Goal: Transaction & Acquisition: Purchase product/service

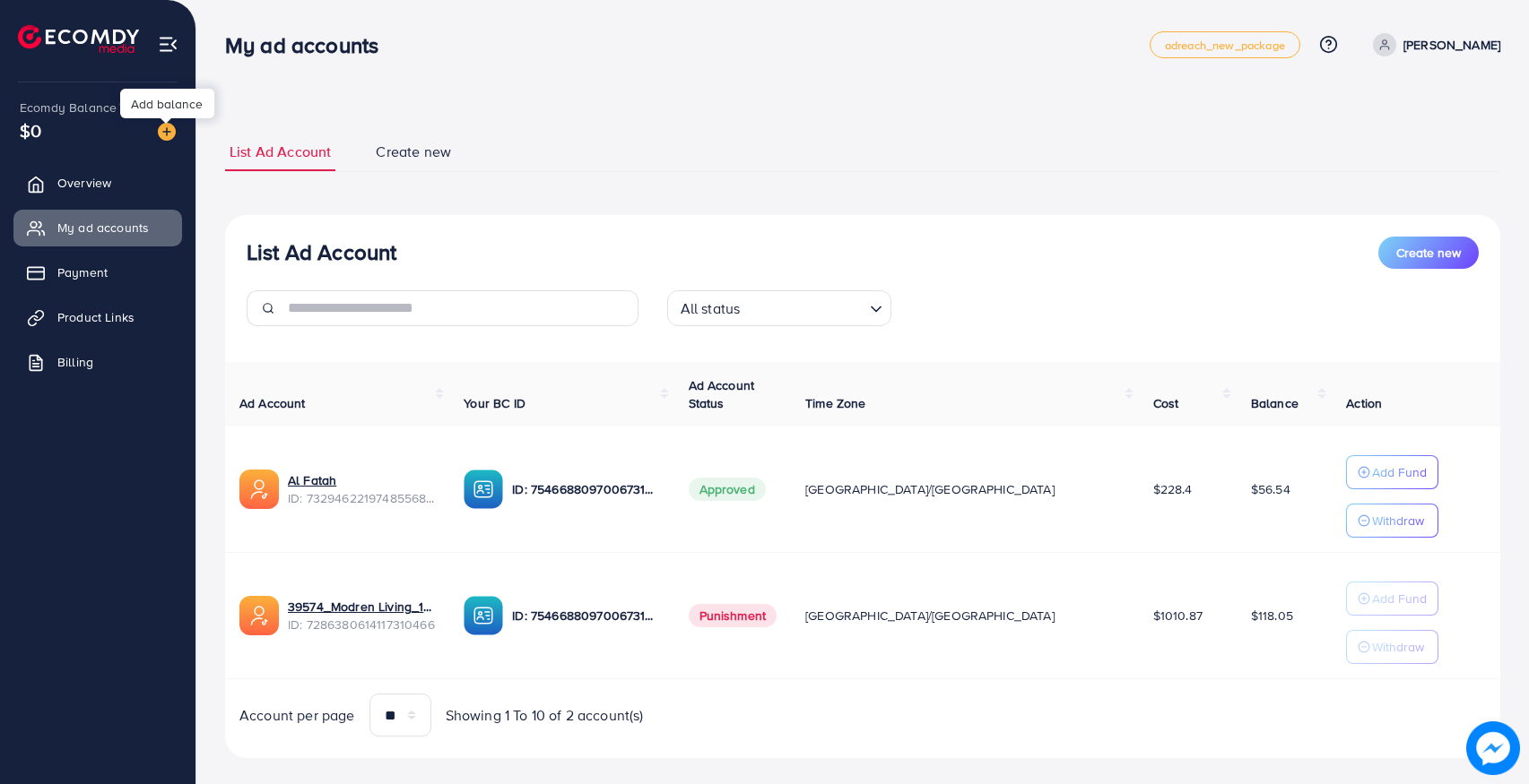
click at [165, 130] on img at bounding box center [166, 131] width 18 height 18
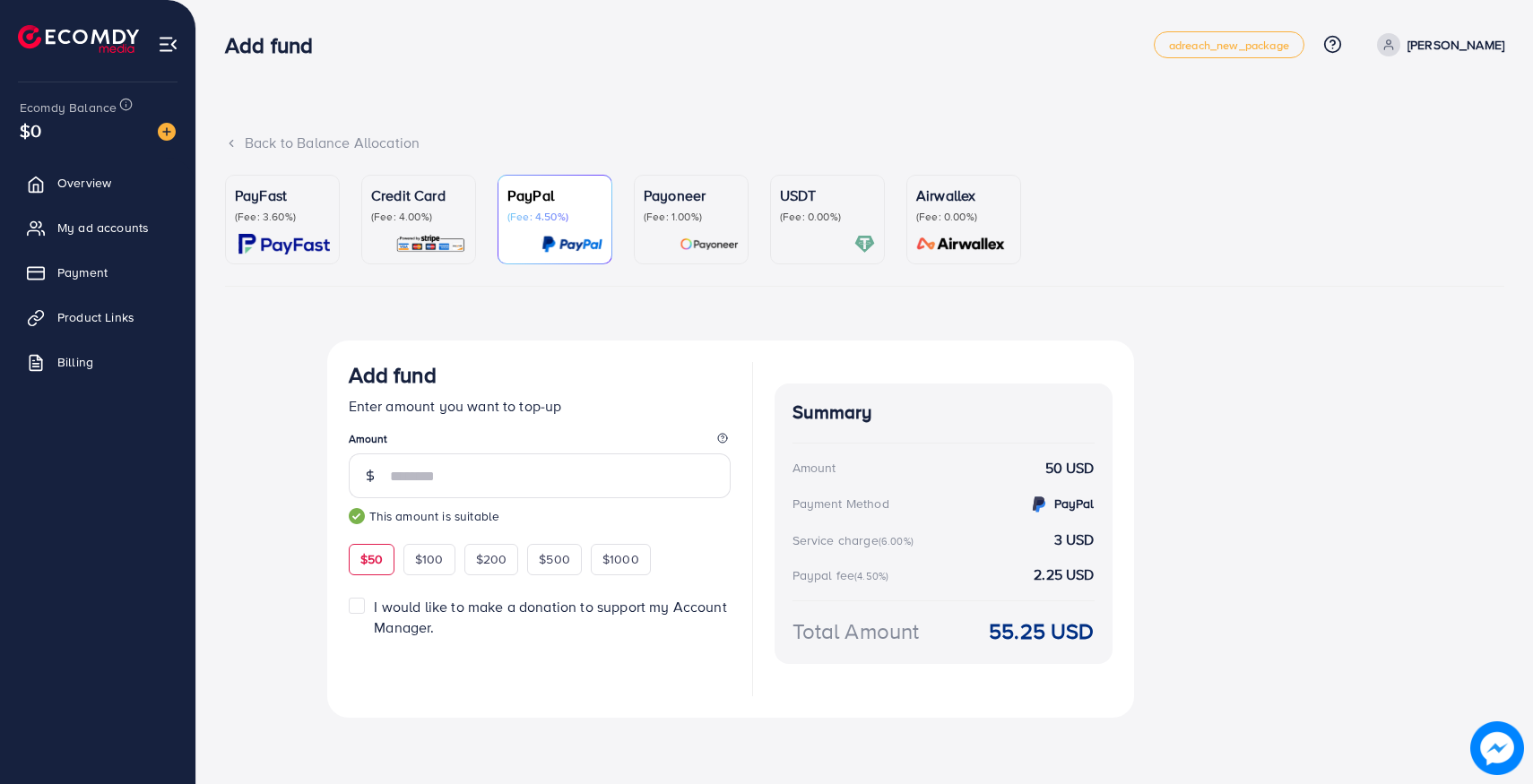
click at [297, 227] on div "PayFast (Fee: 3.60%)" at bounding box center [282, 220] width 95 height 70
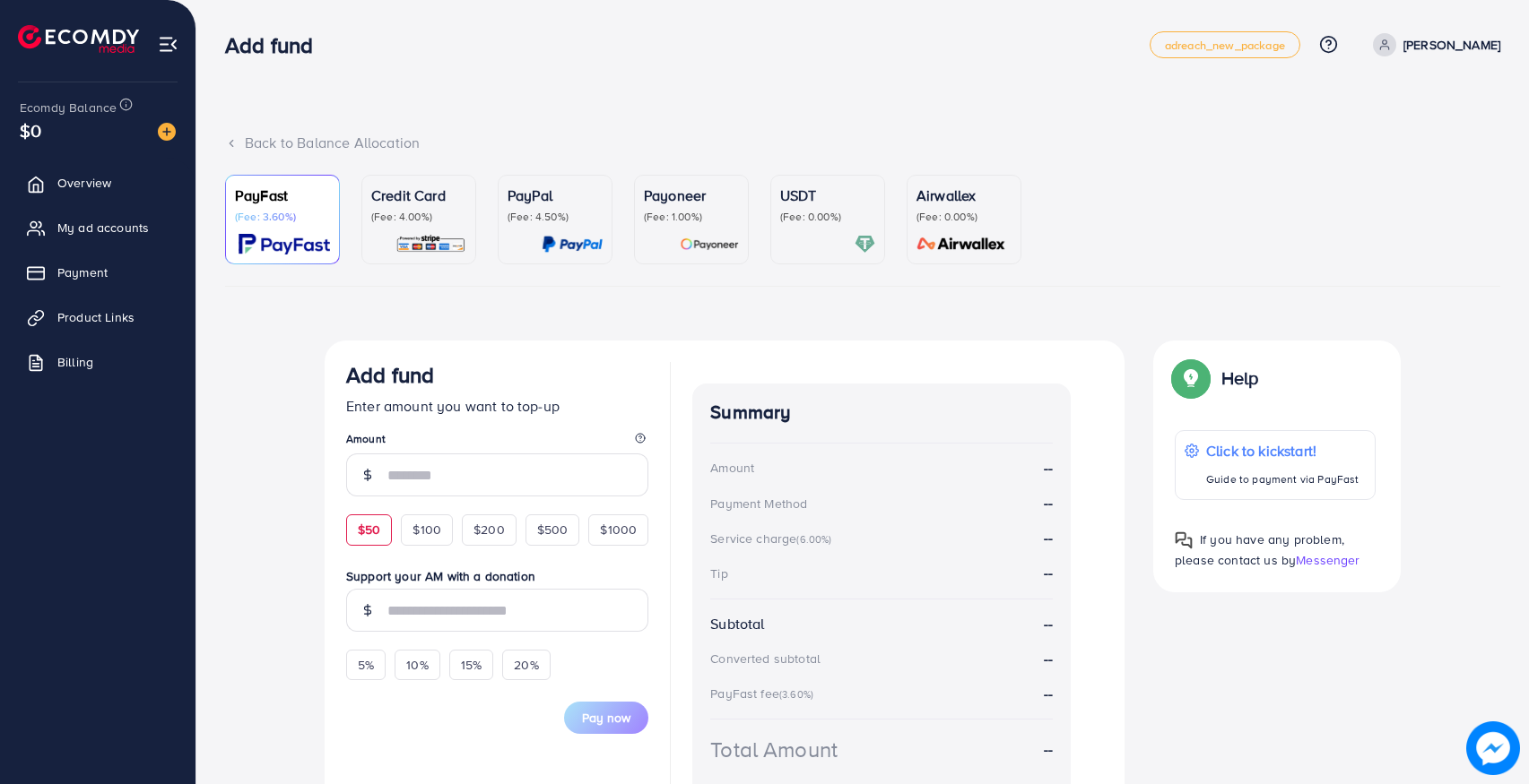
click at [366, 537] on span "$50" at bounding box center [369, 530] width 23 height 18
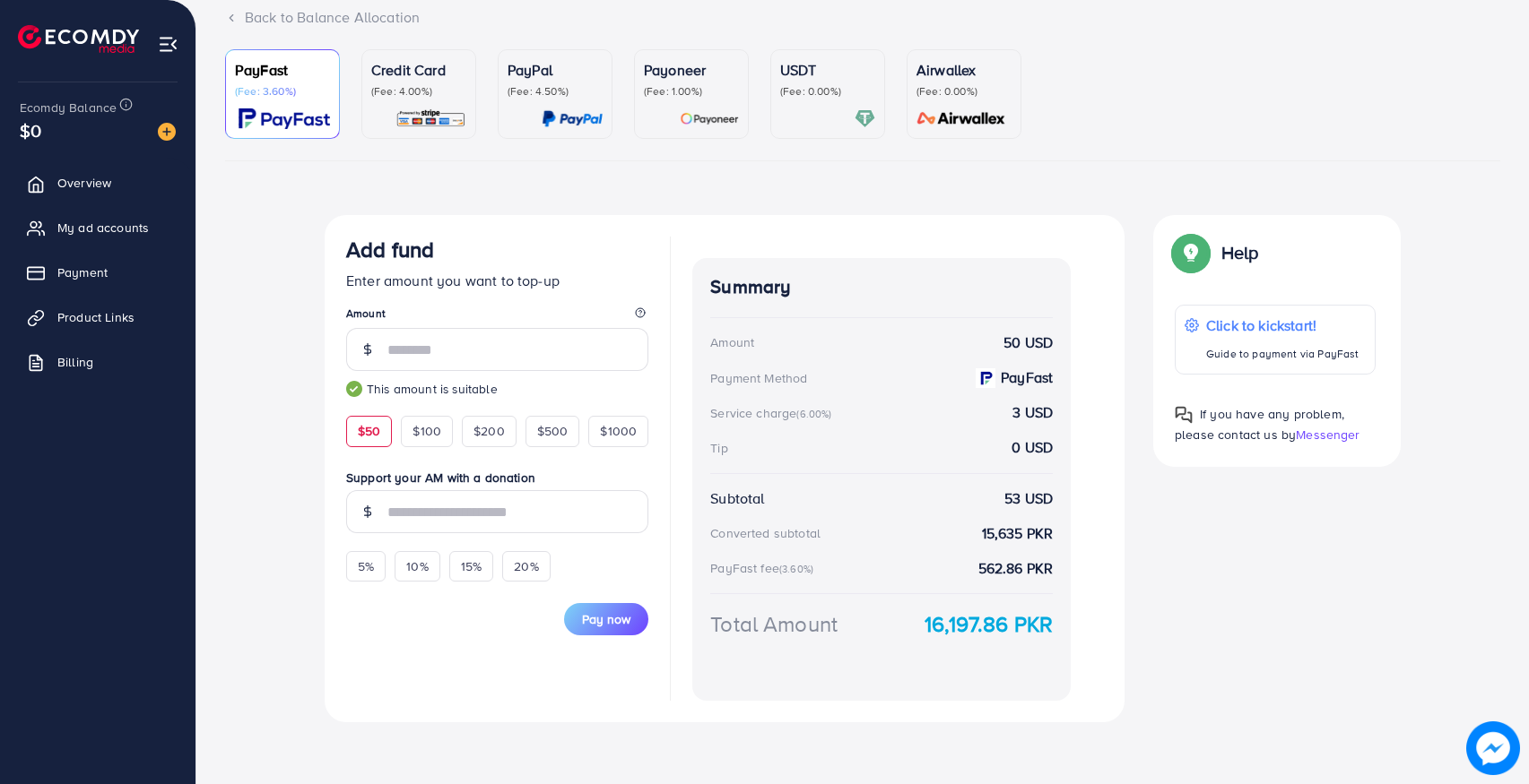
scroll to position [126, 0]
click at [431, 432] on span "$100" at bounding box center [426, 430] width 28 height 18
click at [488, 439] on div "$200" at bounding box center [489, 430] width 55 height 30
click at [541, 435] on span "$500" at bounding box center [552, 430] width 31 height 18
click at [354, 437] on div "$50" at bounding box center [369, 430] width 46 height 30
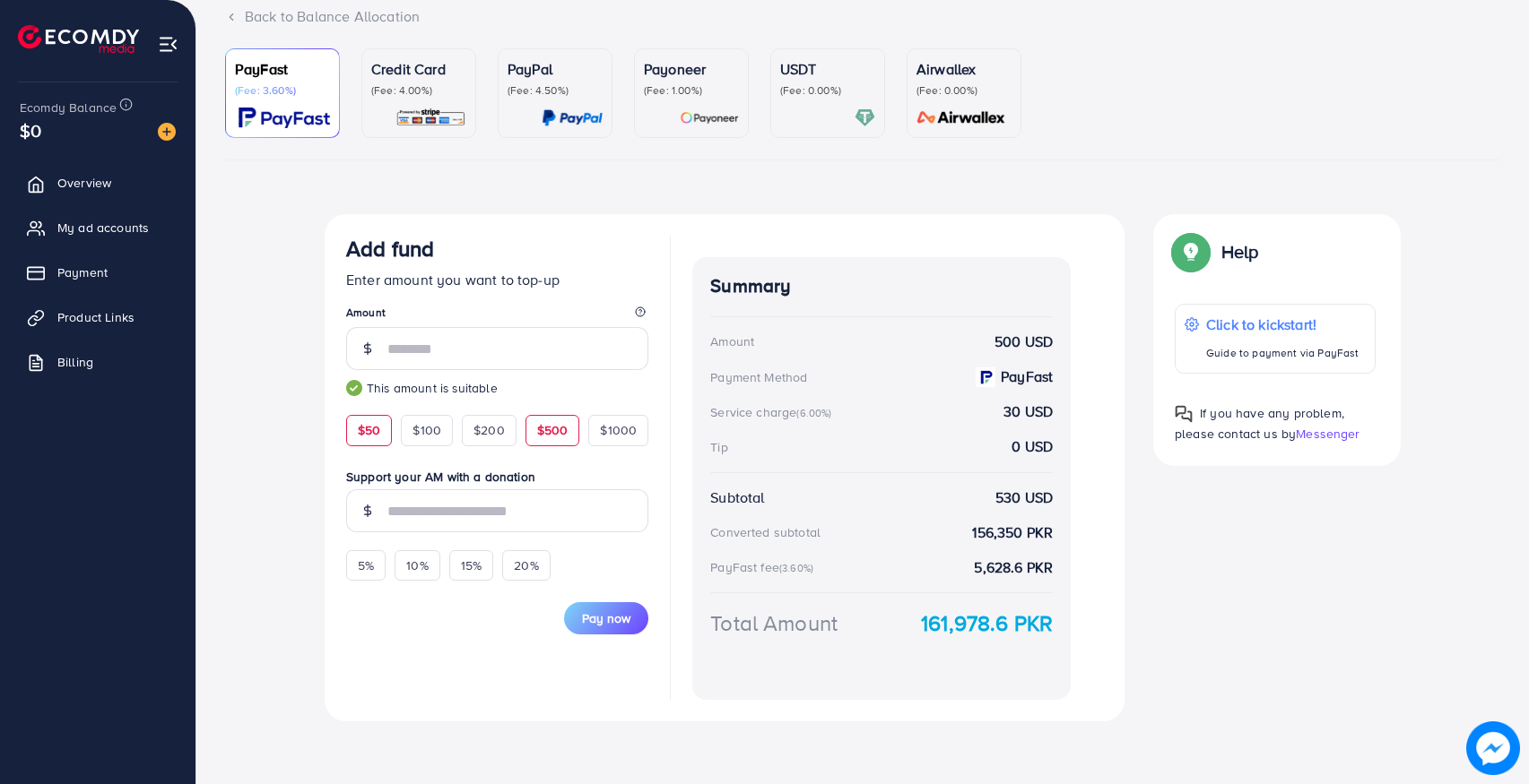
type input "**"
